Goal: Navigation & Orientation: Go to known website

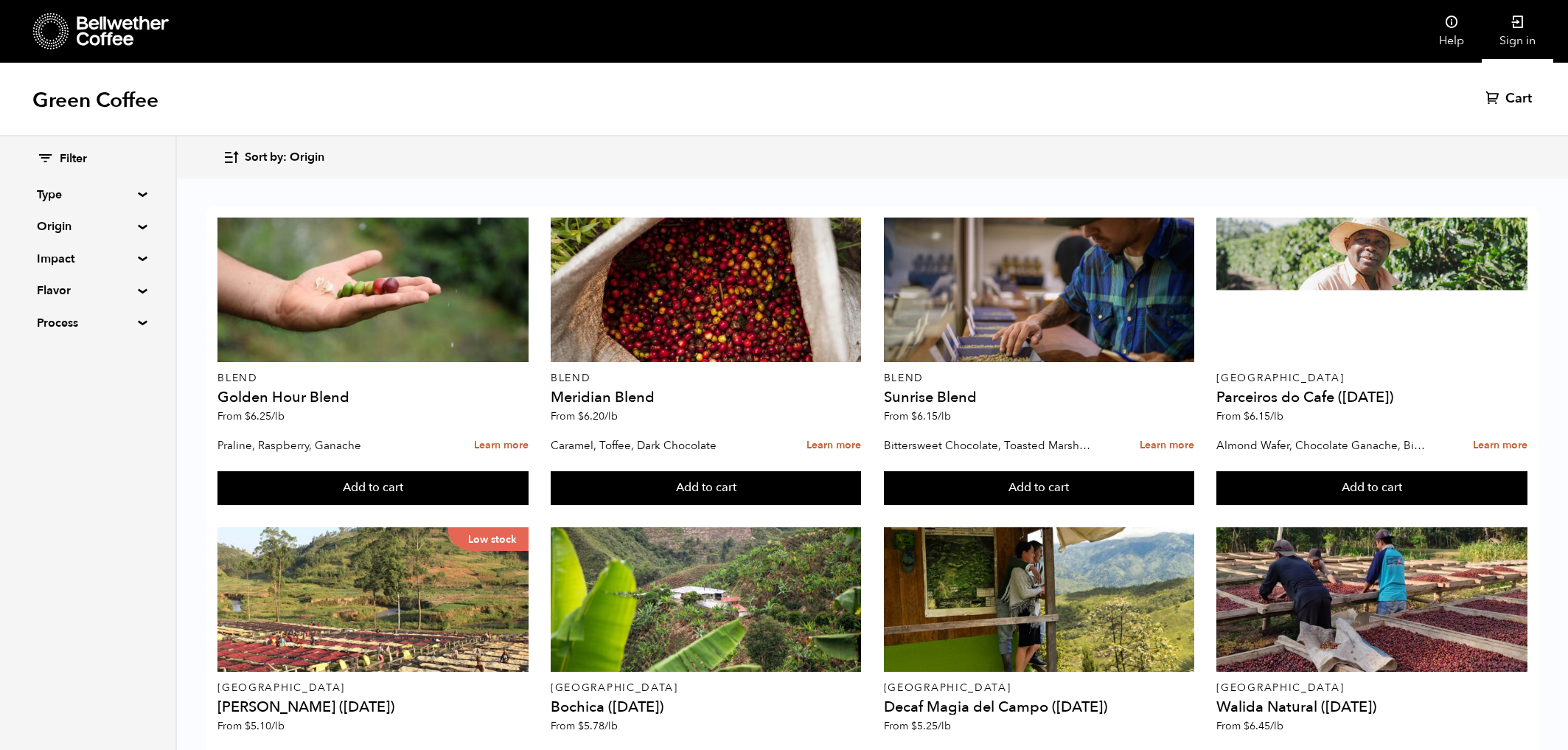
click at [1523, 32] on link "Sign in" at bounding box center [1518, 31] width 72 height 62
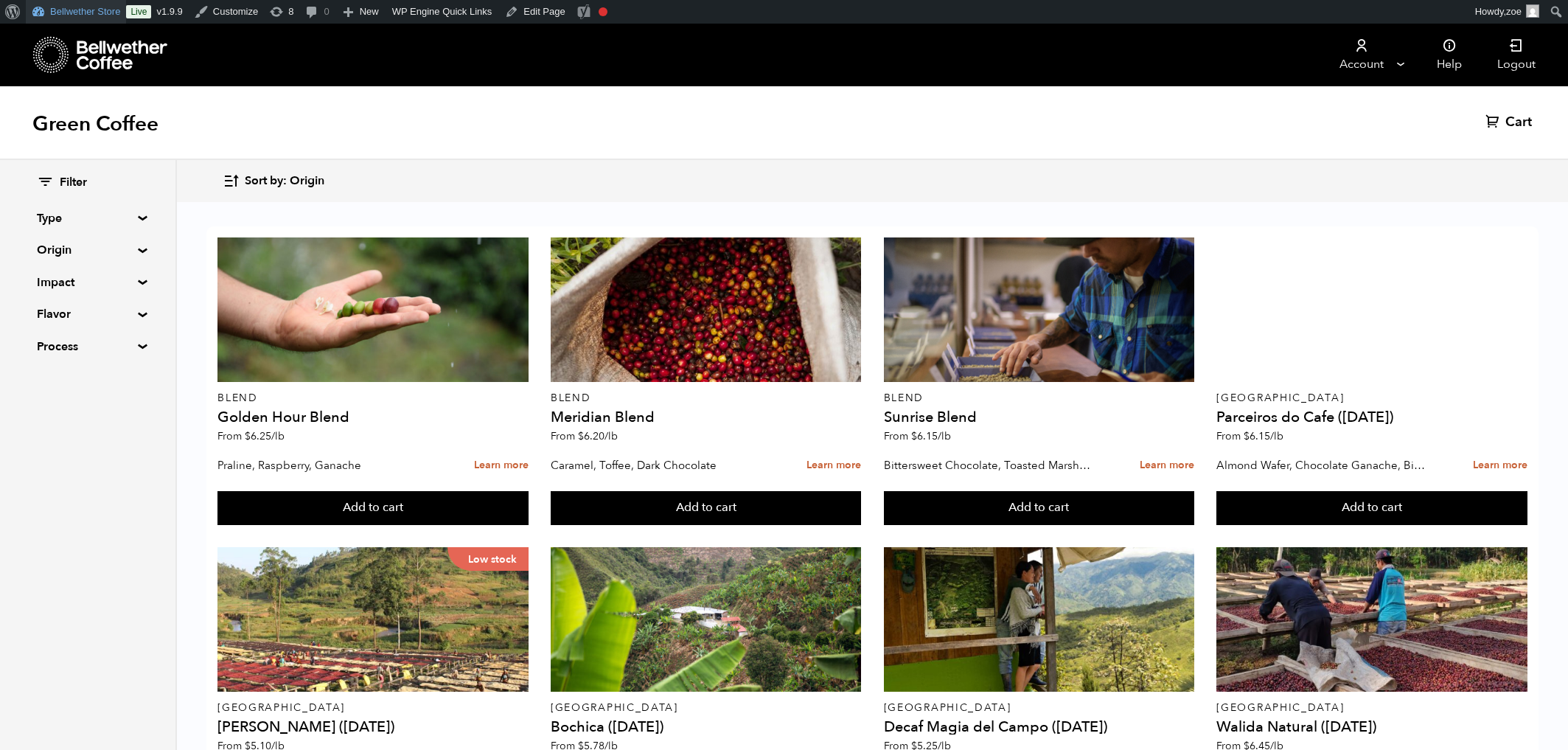
click at [84, 5] on link "Bellwether Store" at bounding box center [76, 11] width 100 height 24
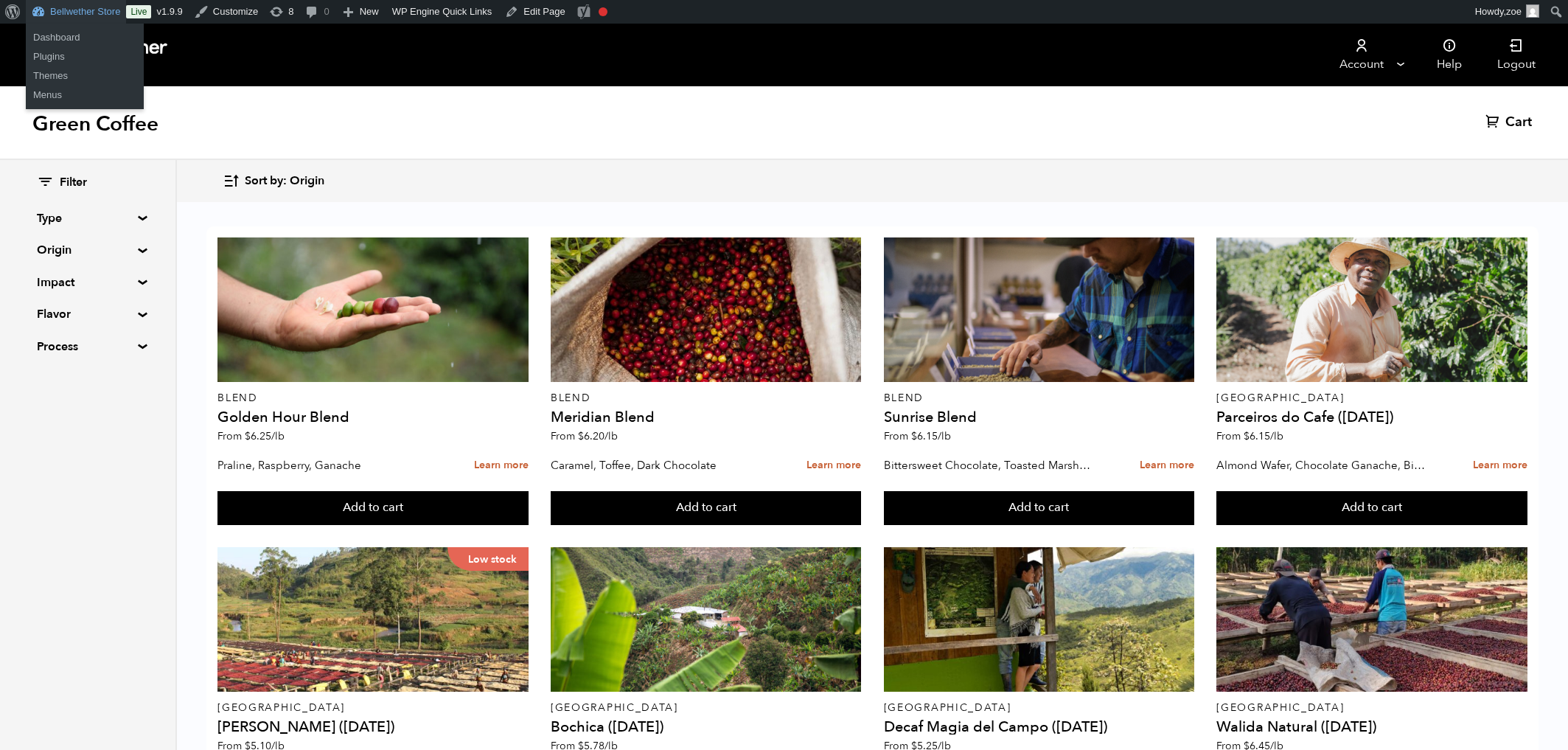
click at [64, 5] on link "Bellwether Store" at bounding box center [76, 11] width 100 height 24
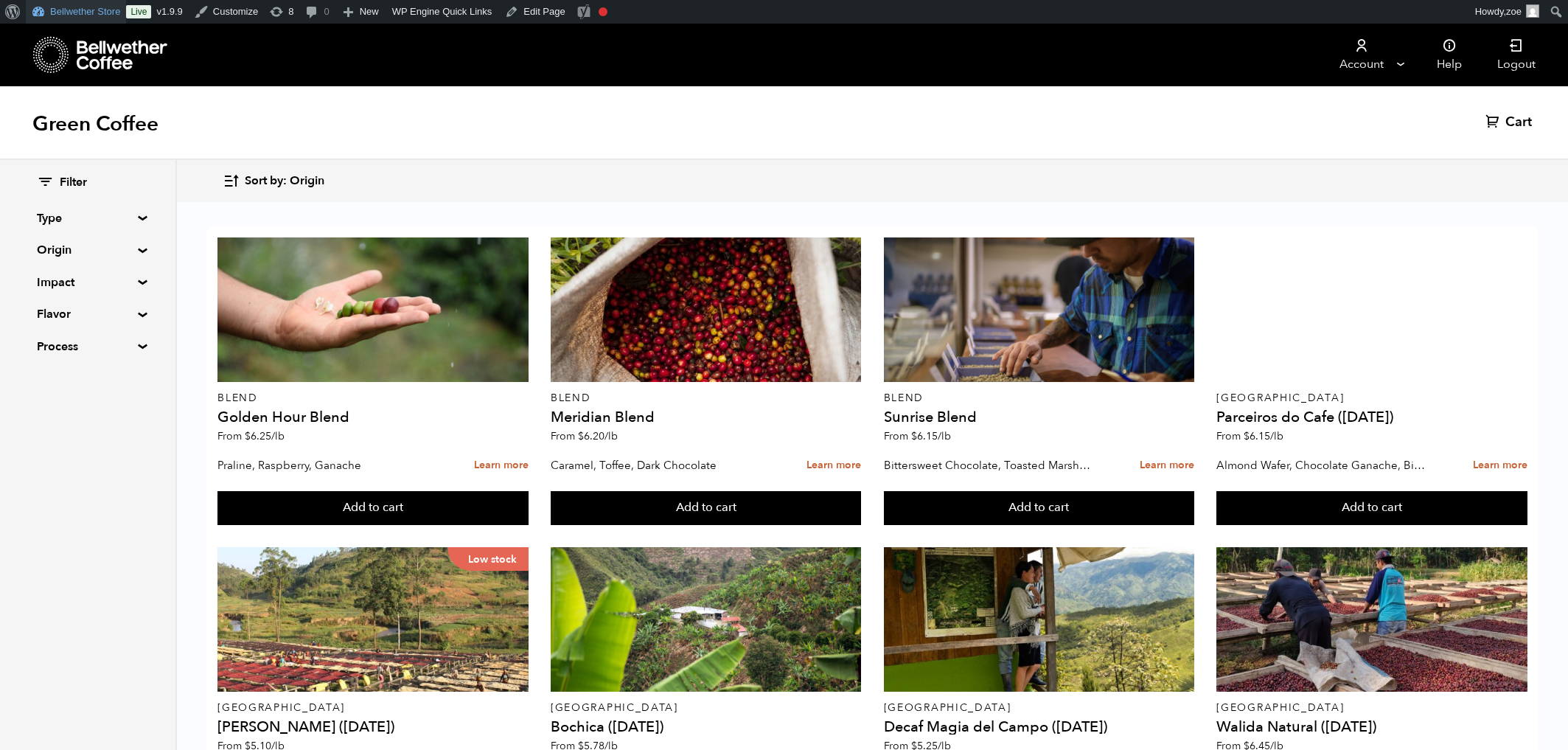
click at [53, 11] on link "Bellwether Store" at bounding box center [76, 11] width 100 height 24
